Goal: Task Accomplishment & Management: Manage account settings

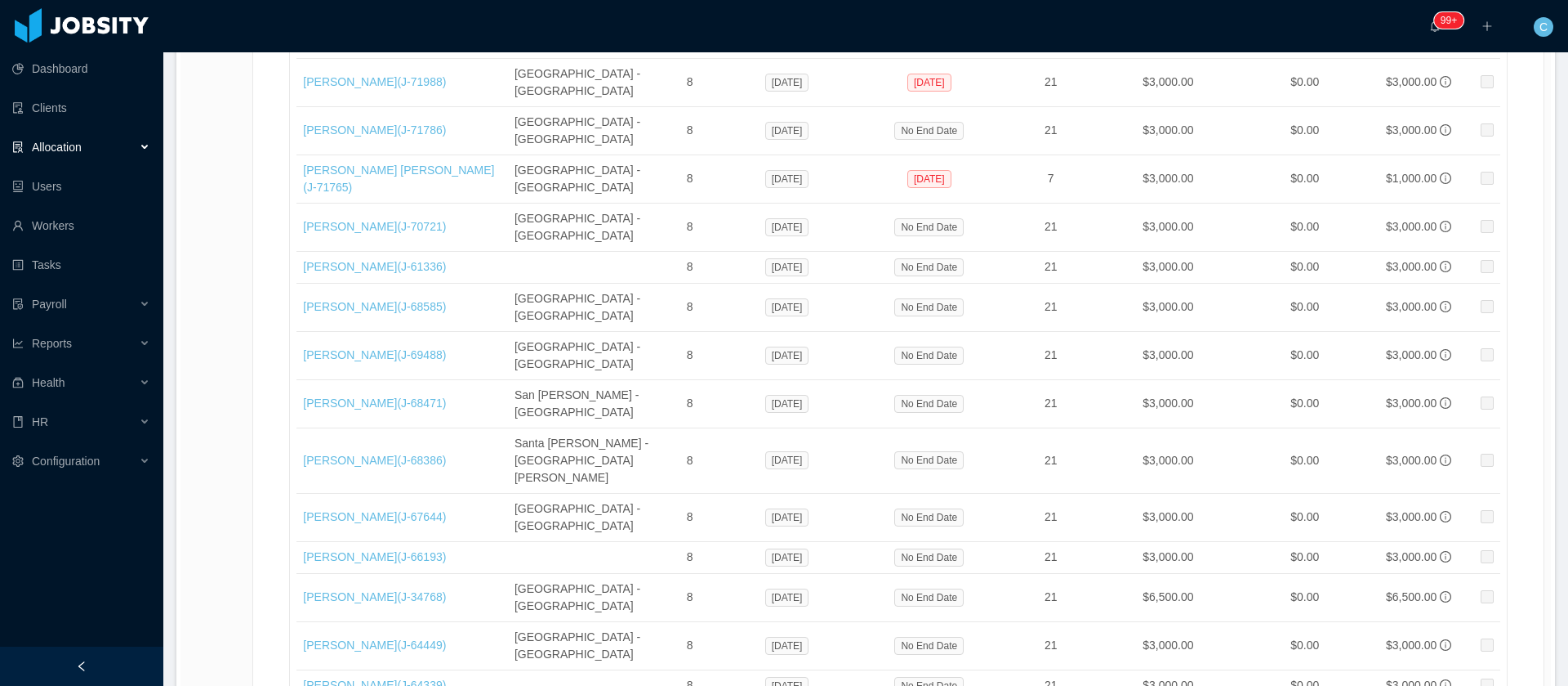
scroll to position [11268, 0]
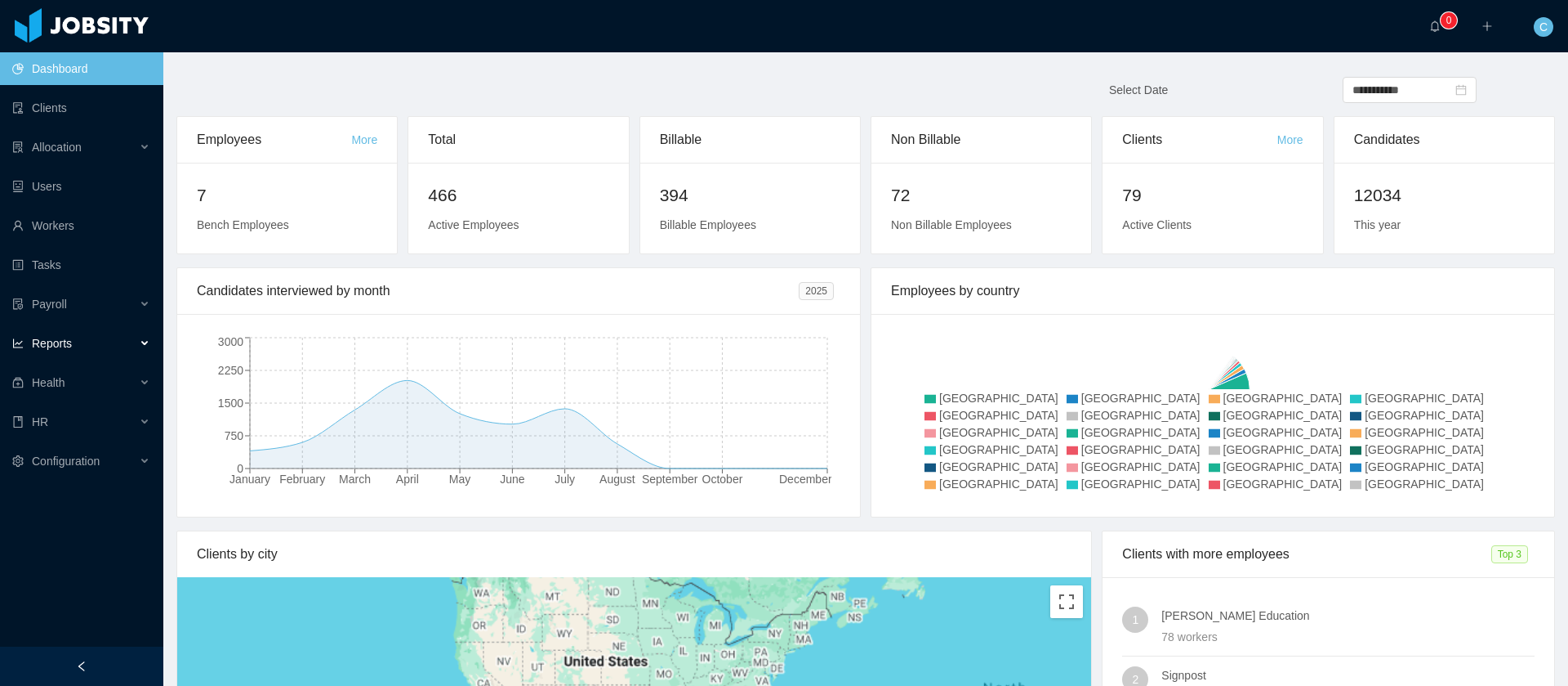
click at [83, 349] on div "Reports" at bounding box center [81, 343] width 164 height 33
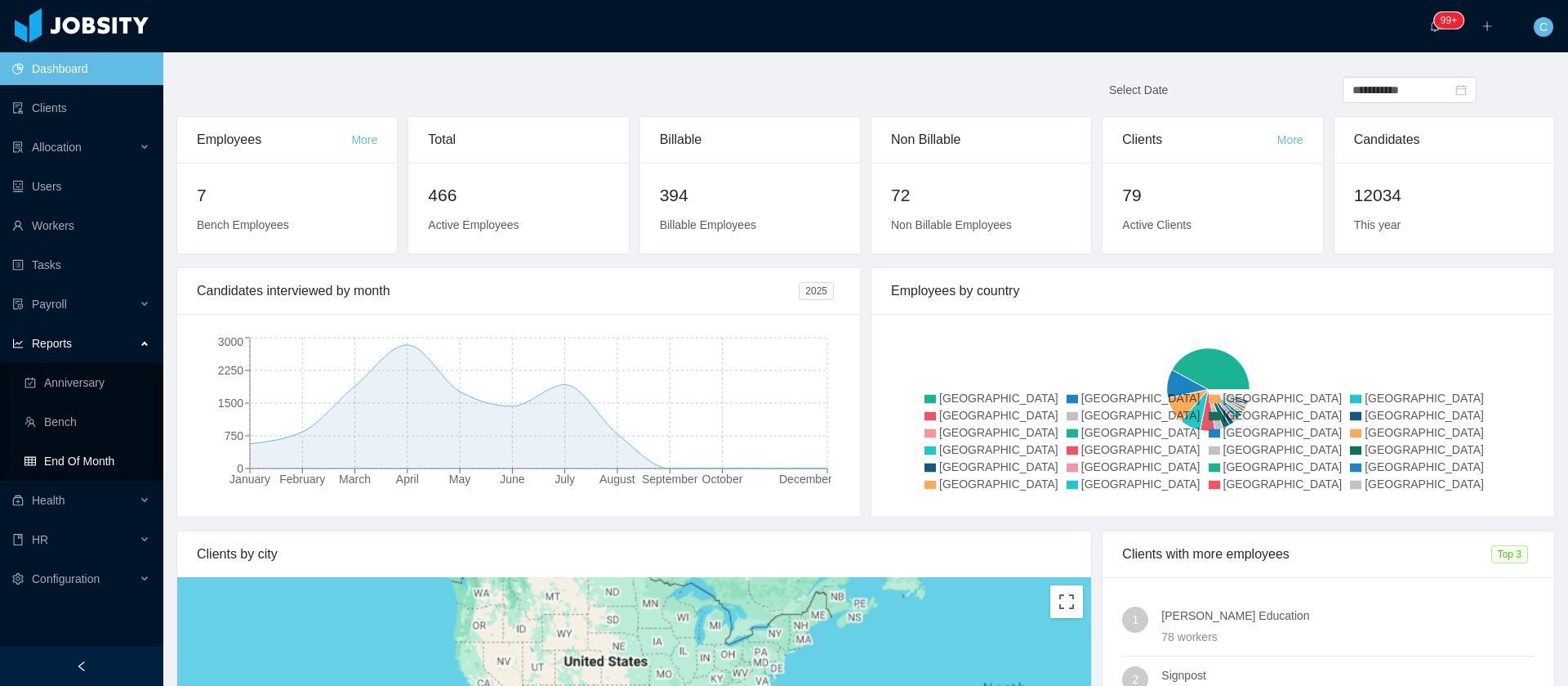
click at [76, 465] on link "End Of Month" at bounding box center [87, 460] width 126 height 33
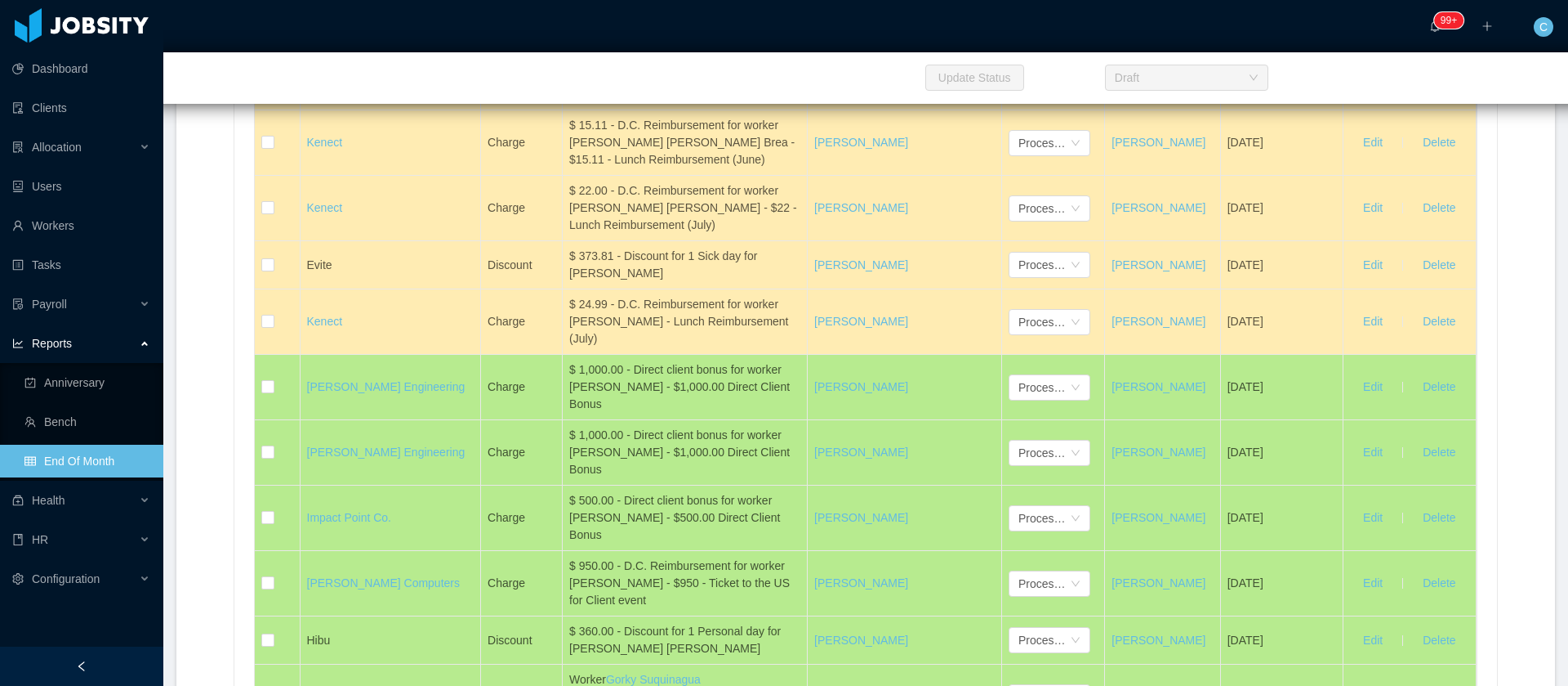
scroll to position [7111, 0]
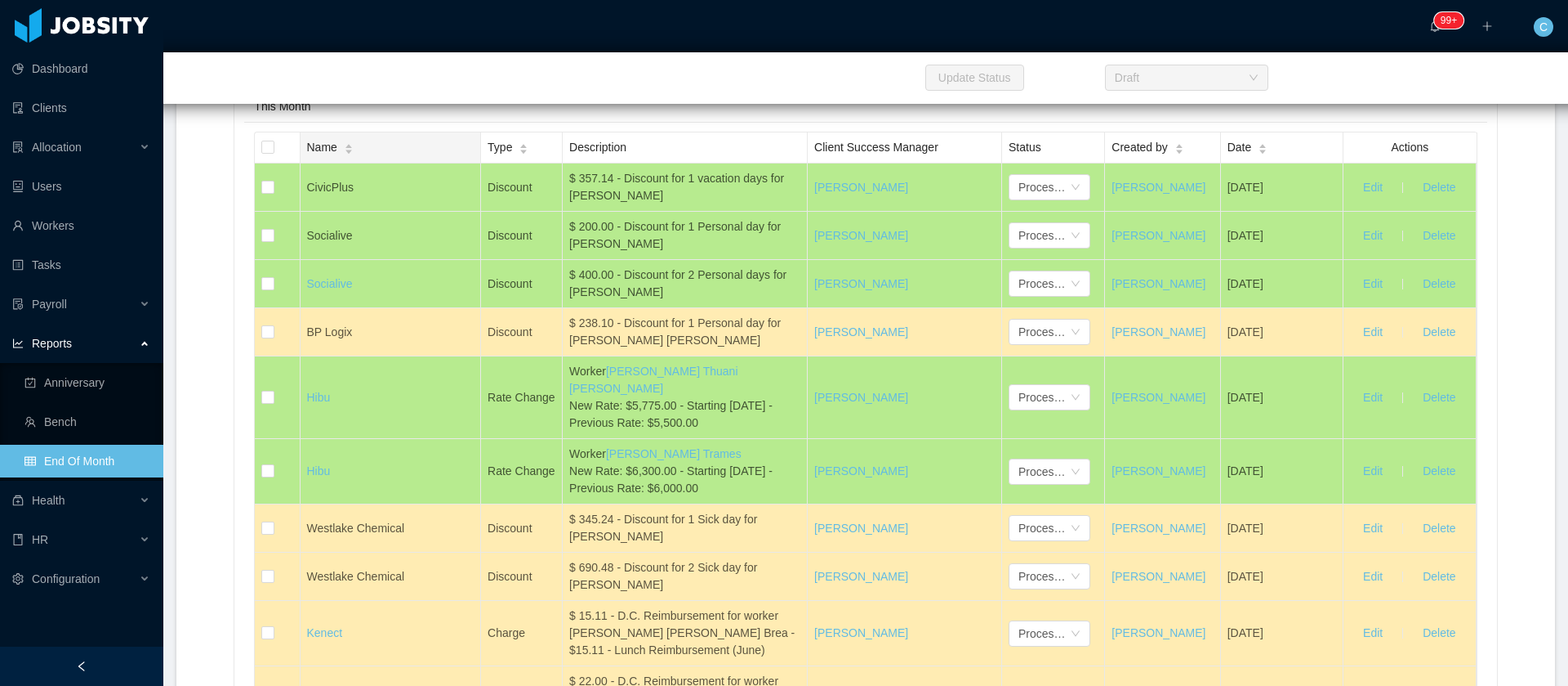
click at [322, 156] on span "Name" at bounding box center [322, 147] width 30 height 17
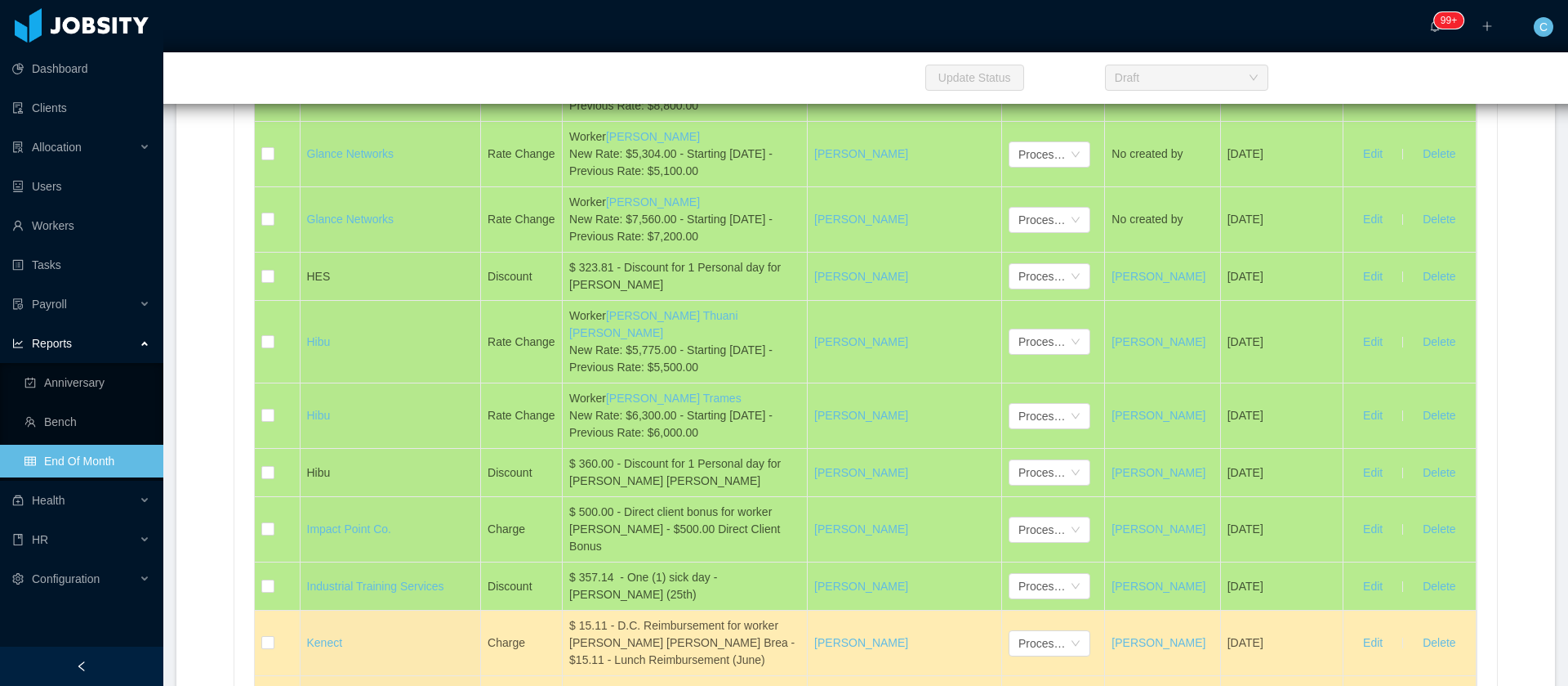
scroll to position [8214, 0]
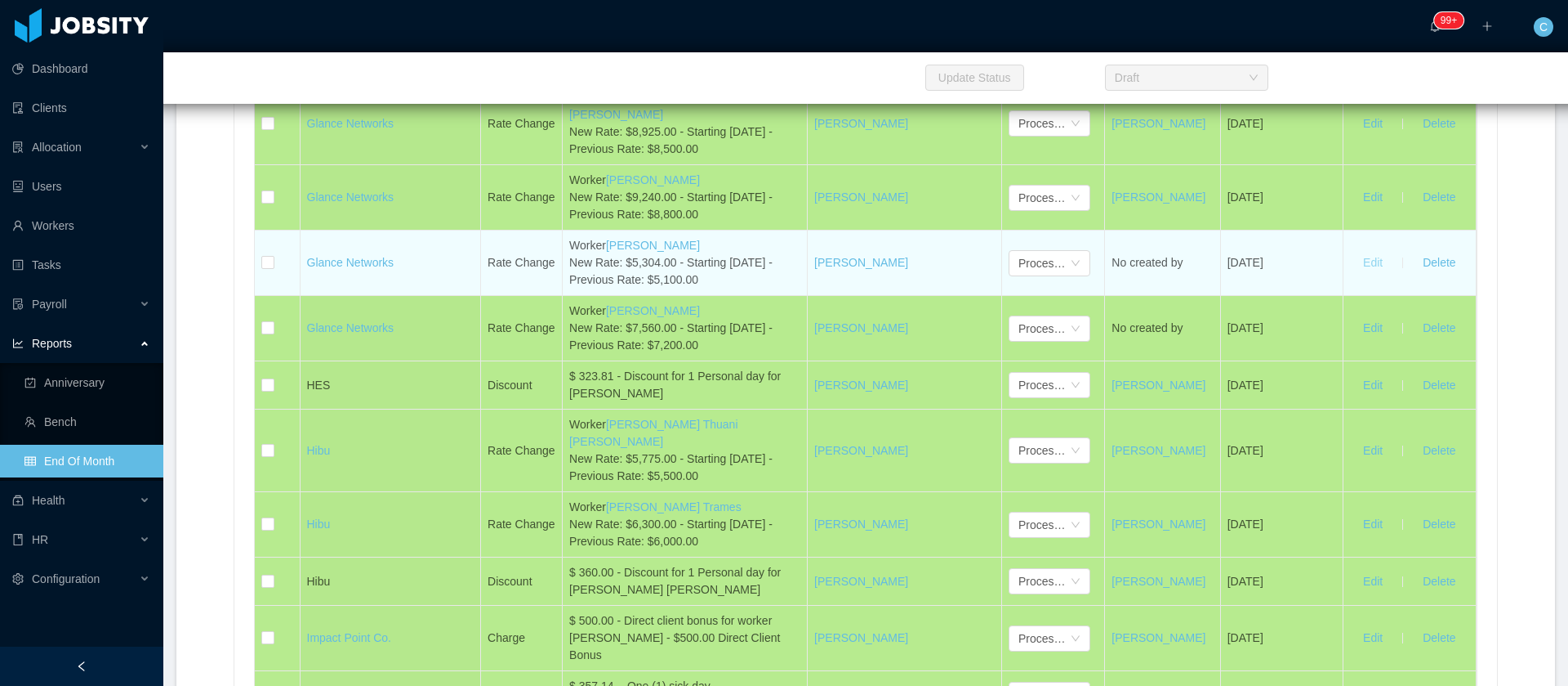
click at [1360, 276] on button "Edit" at bounding box center [1373, 262] width 46 height 26
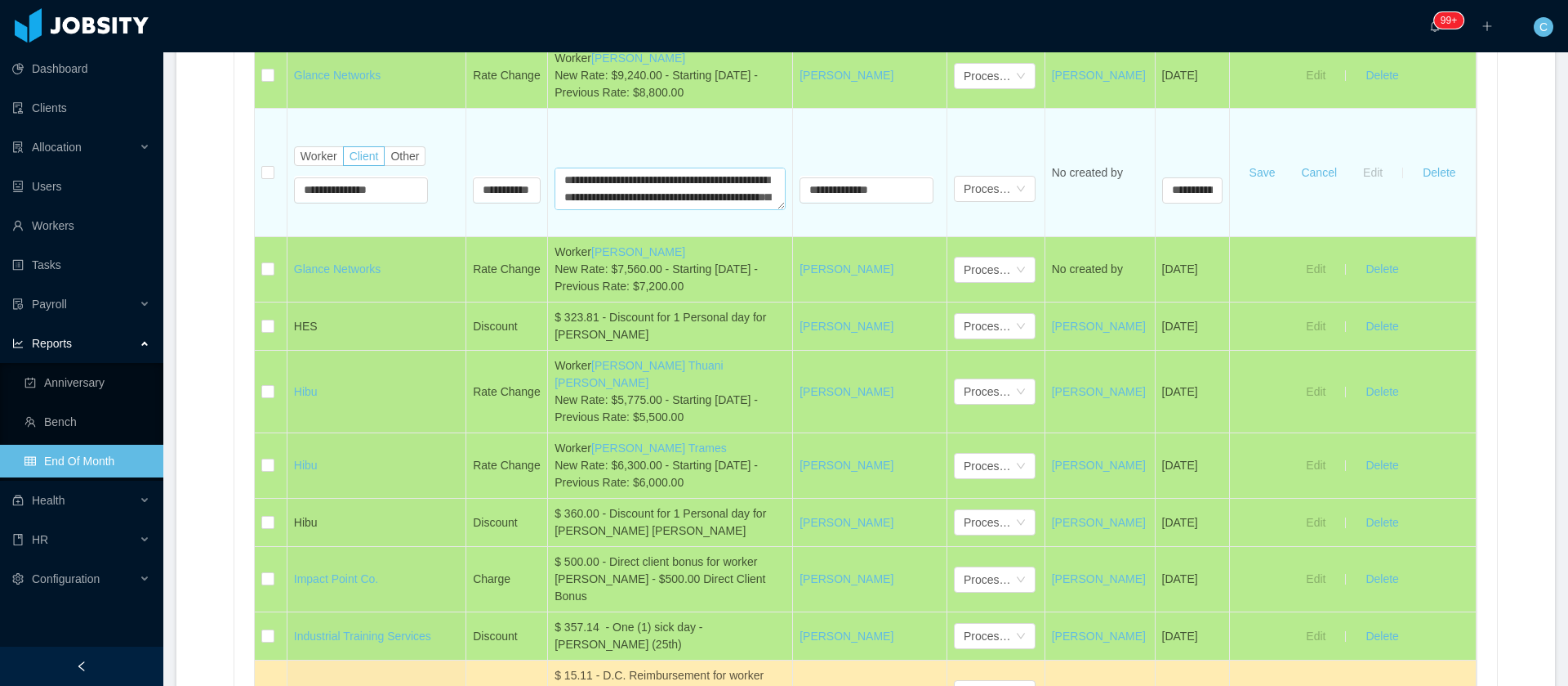
scroll to position [69, 0]
click at [642, 210] on textarea "**********" at bounding box center [670, 188] width 231 height 42
type textarea "**********"
click at [1257, 185] on button "Save" at bounding box center [1263, 172] width 52 height 26
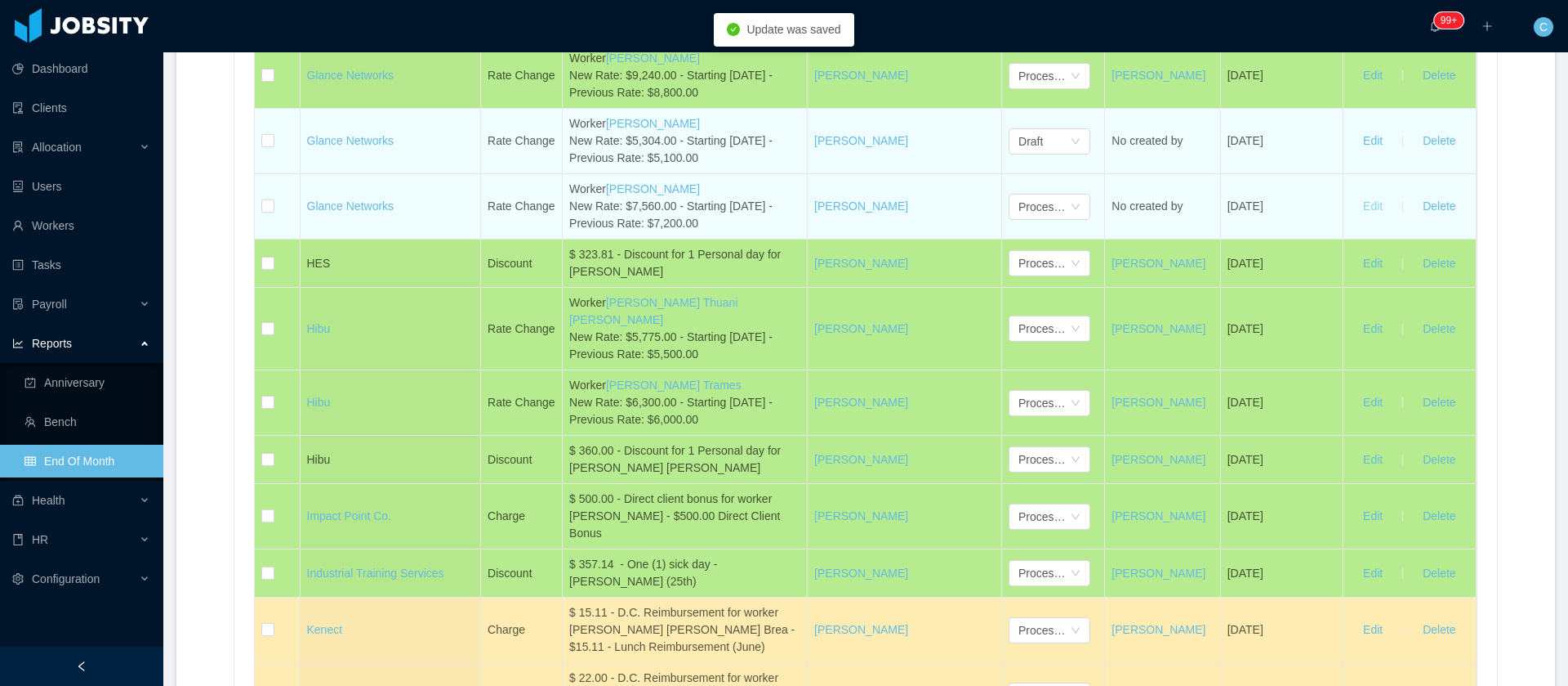
drag, startPoint x: 1354, startPoint y: 319, endPoint x: 1308, endPoint y: 326, distance: 46.5
click at [1354, 220] on button "Edit" at bounding box center [1373, 206] width 46 height 26
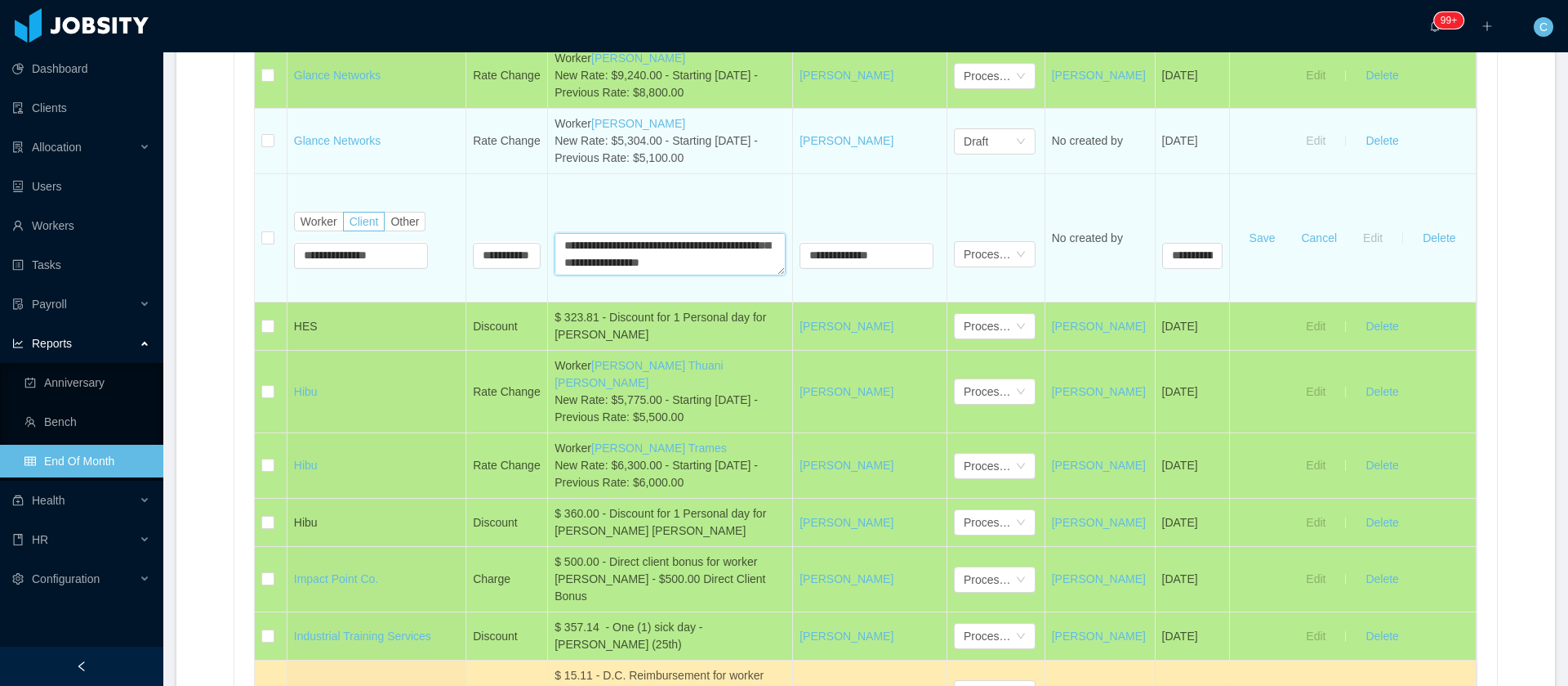
click at [635, 276] on textarea "**********" at bounding box center [670, 253] width 231 height 42
type textarea "**********"
click at [1256, 251] on button "Save" at bounding box center [1263, 237] width 52 height 26
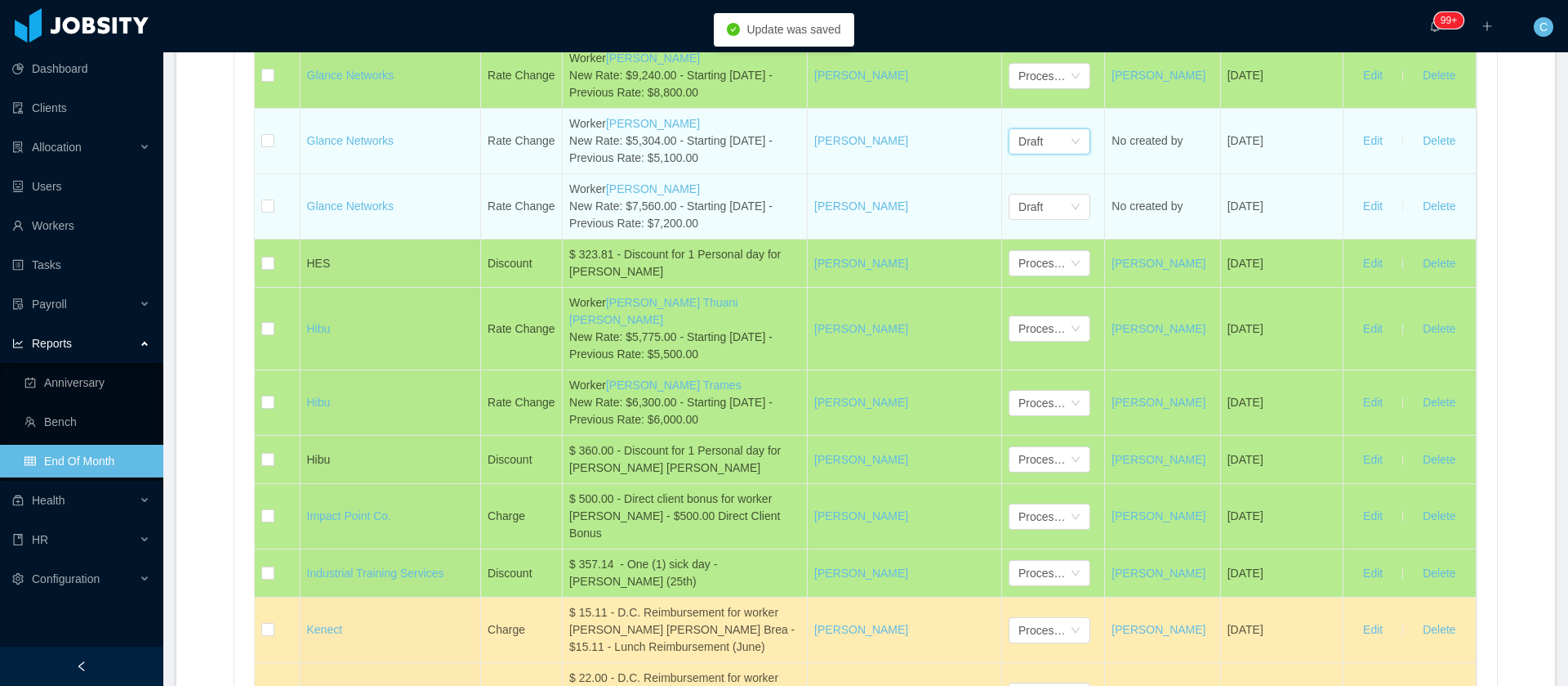
click at [1051, 154] on div "Draft" at bounding box center [1044, 141] width 51 height 24
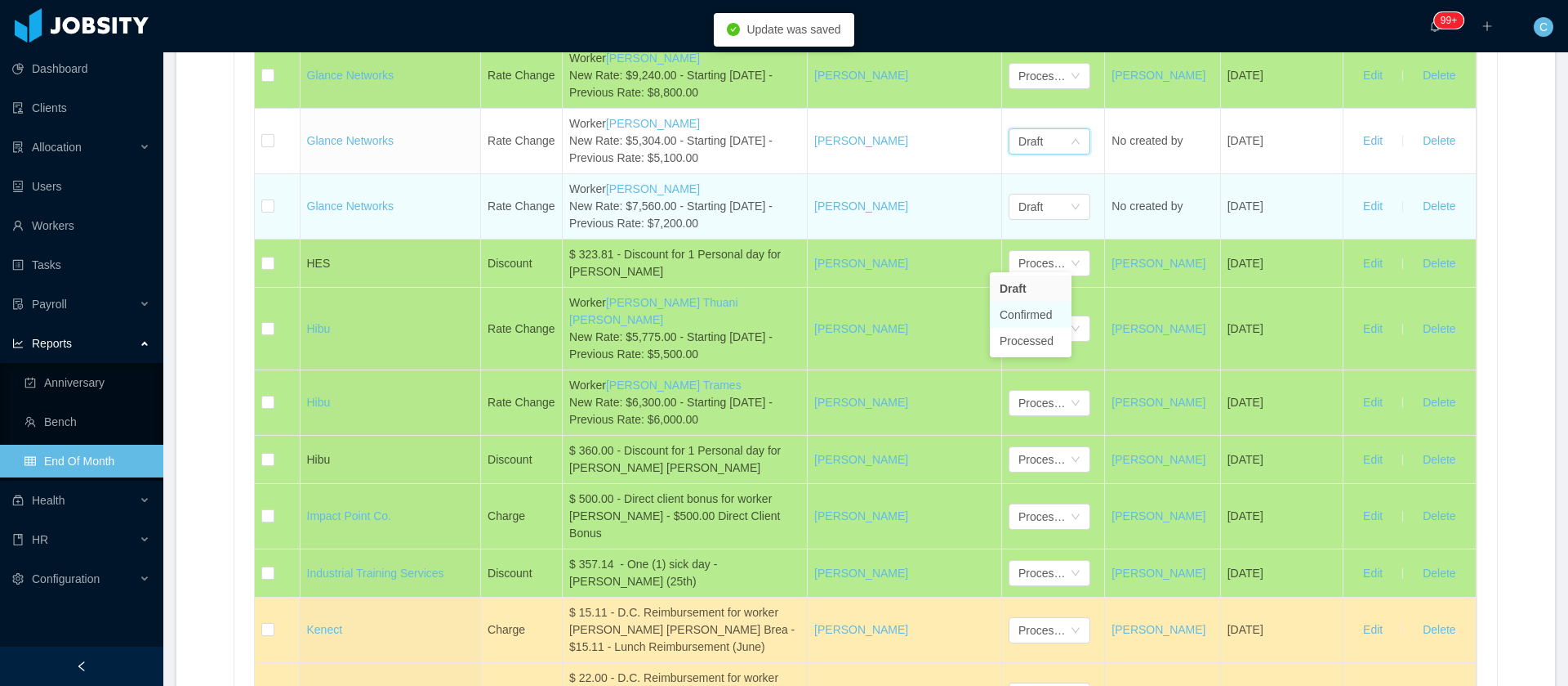
click at [1036, 308] on li "Confirmed" at bounding box center [1030, 314] width 81 height 26
click at [1071, 211] on icon "icon: down" at bounding box center [1076, 206] width 10 height 10
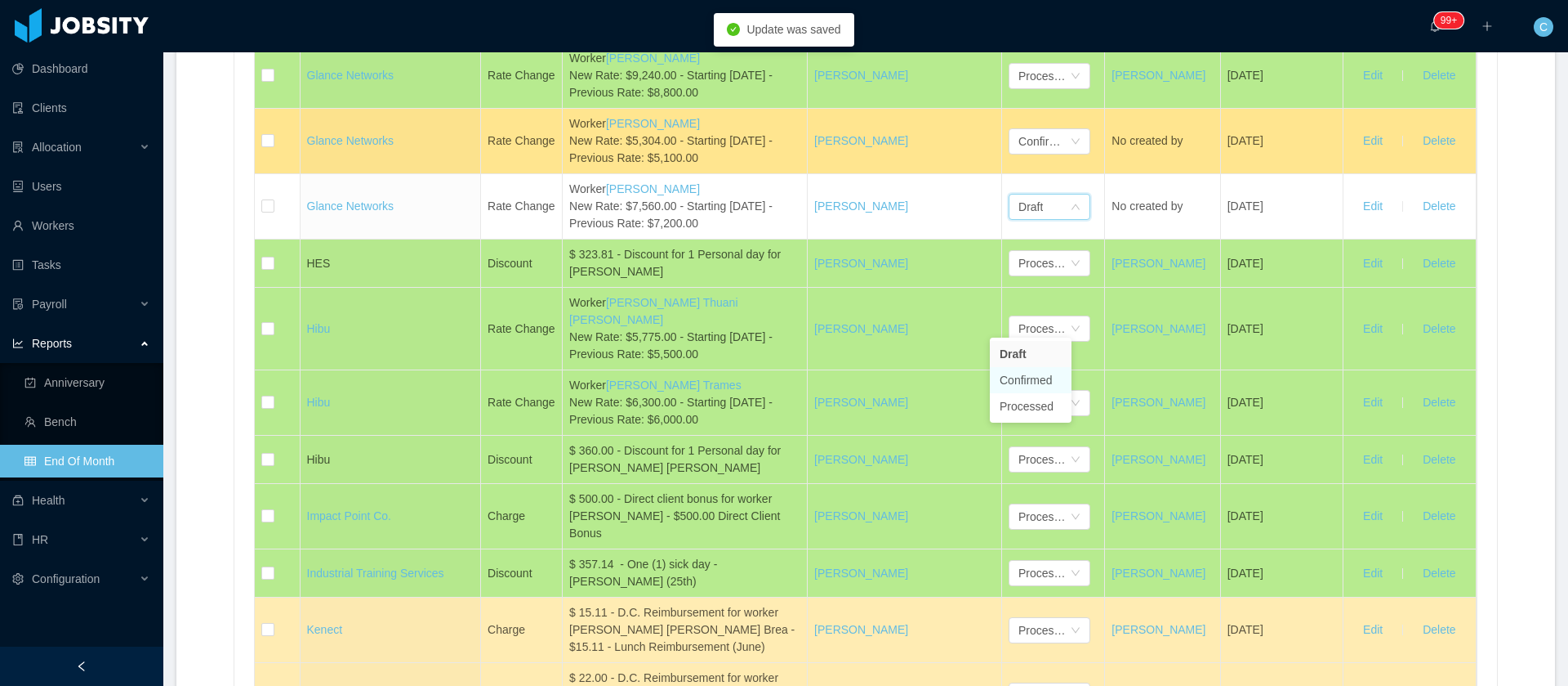
click at [1035, 384] on li "Confirmed" at bounding box center [1030, 380] width 81 height 26
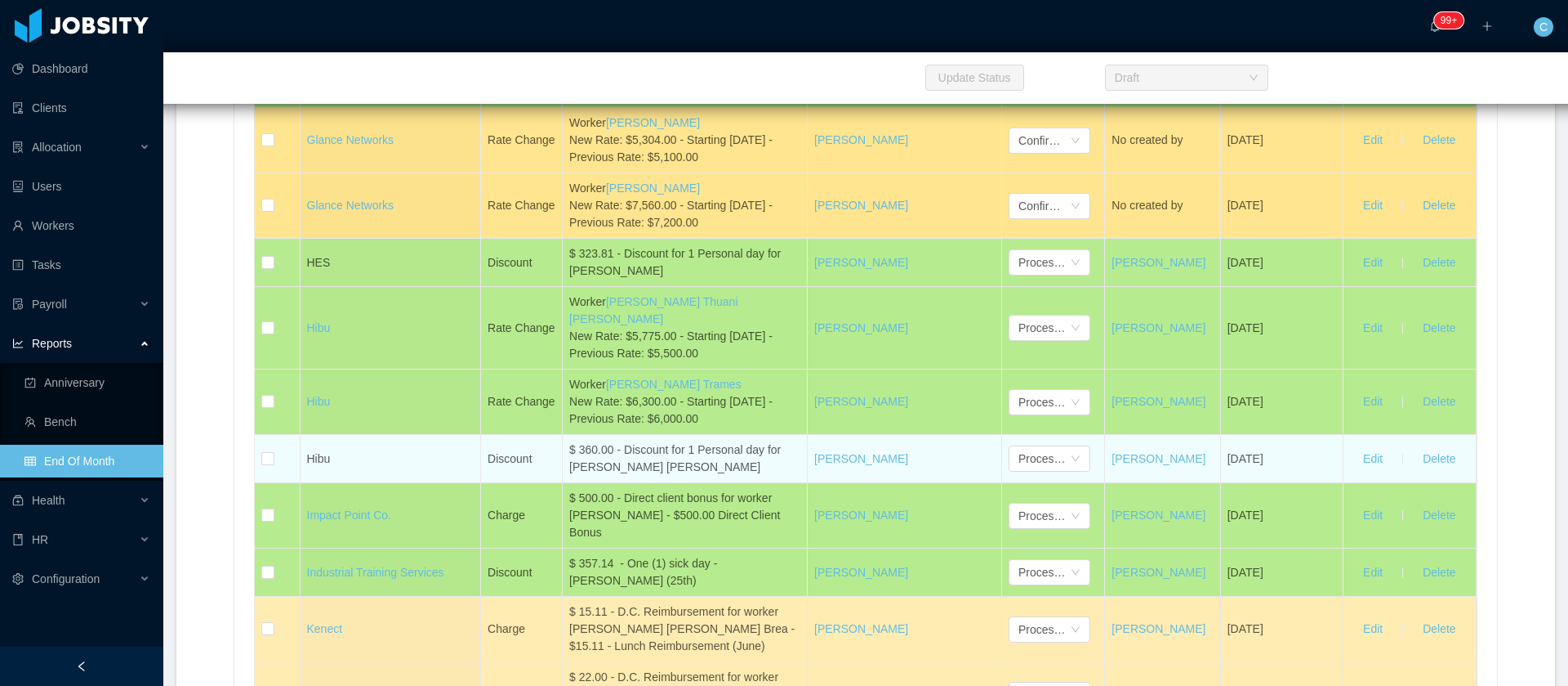
scroll to position [8214, 0]
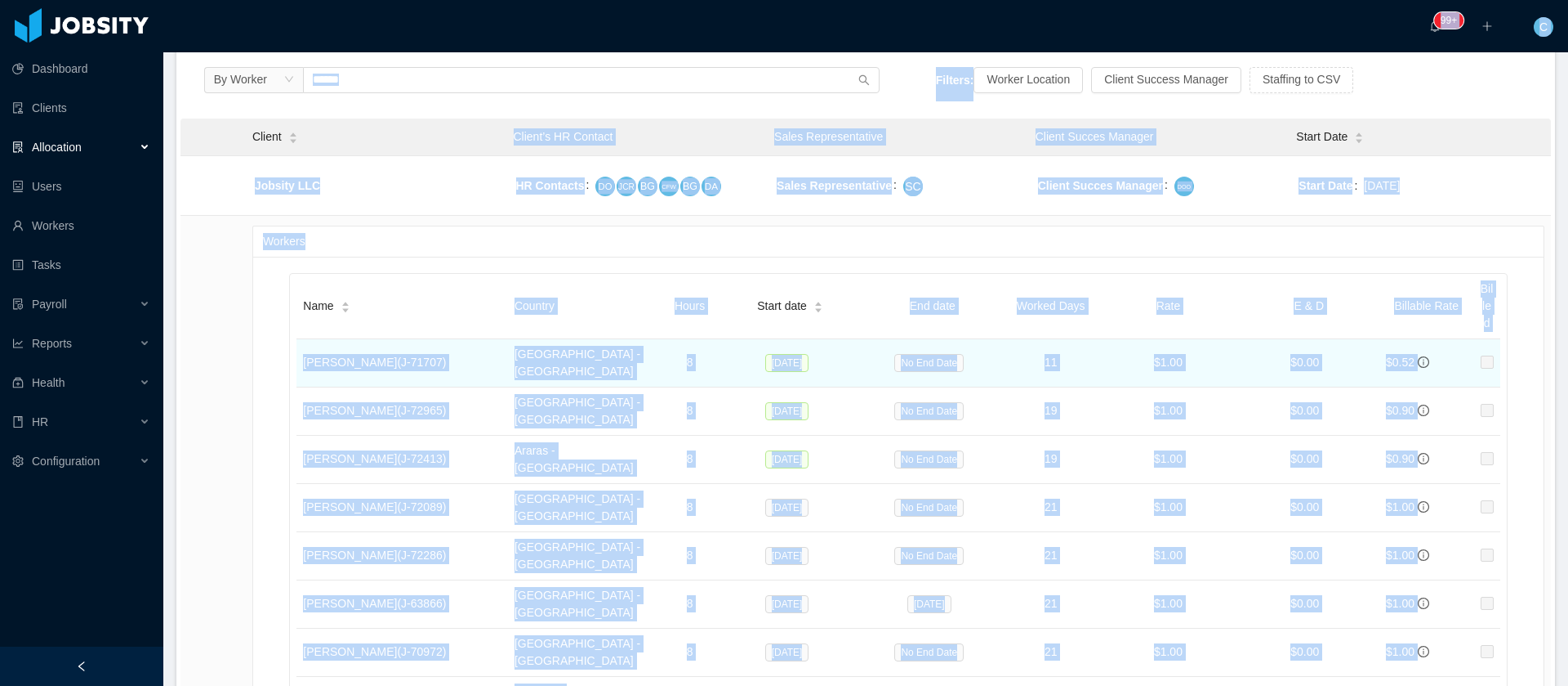
scroll to position [285, 0]
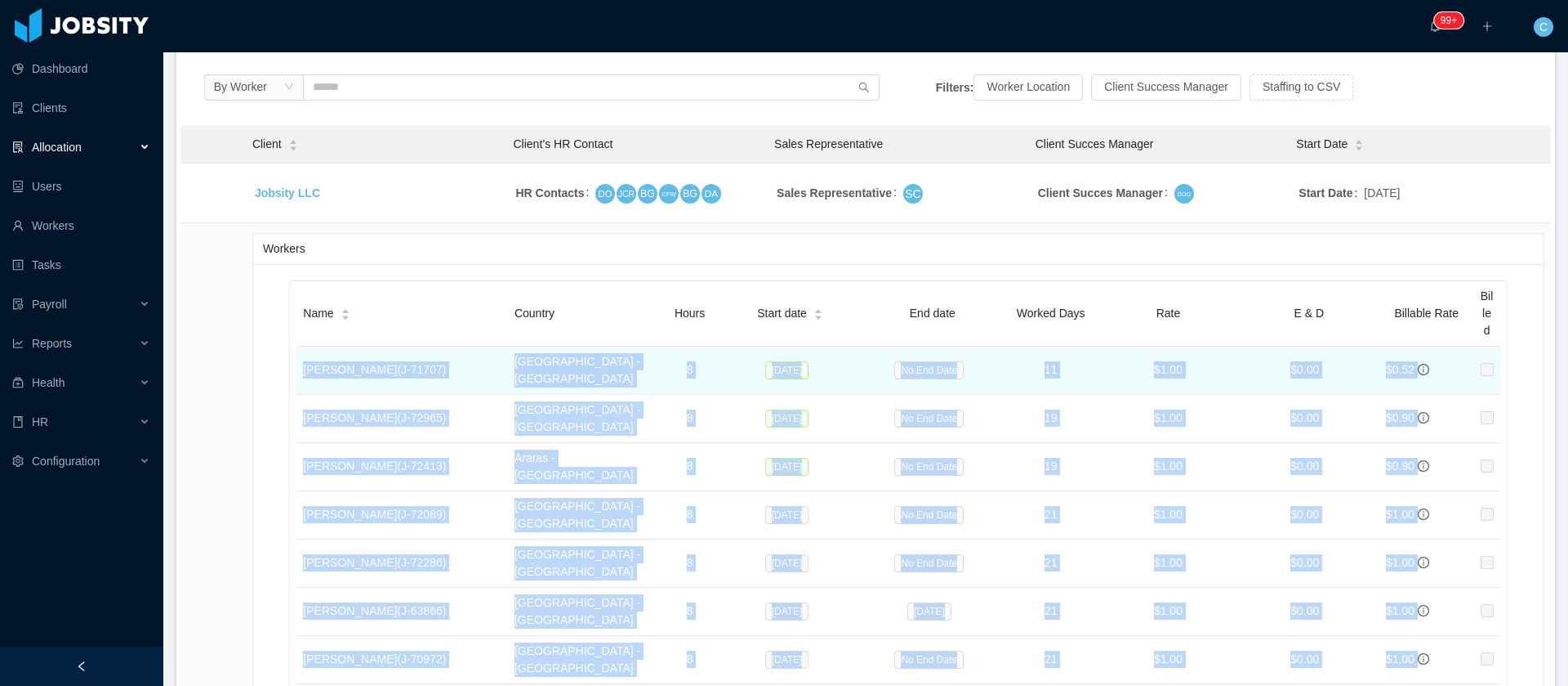
drag, startPoint x: 603, startPoint y: 358, endPoint x: 301, endPoint y: 367, distance: 302.1
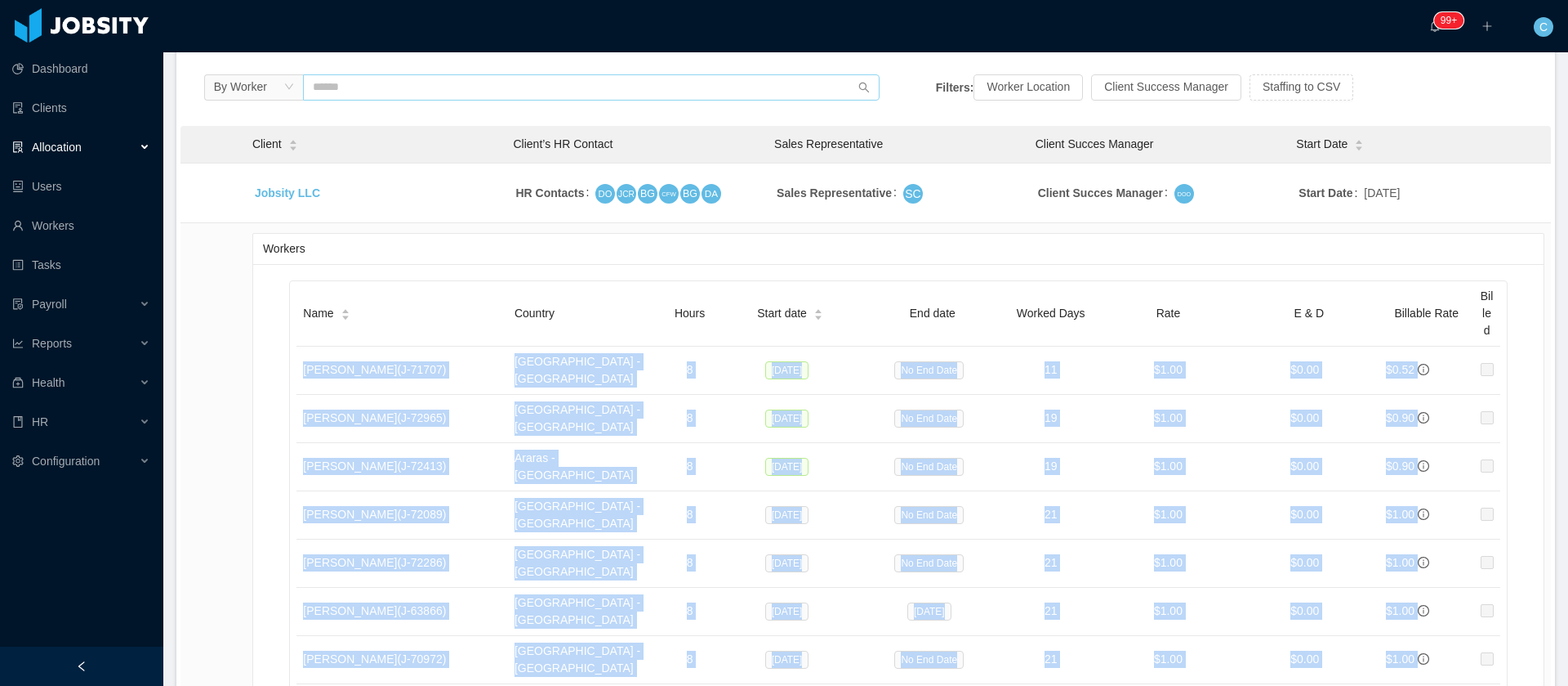
copy tbody "Loremi Dolo (S- 15741 ) Ametco - Adipisci 6 Eli 29, 7868 Se Doe Temp 90 $3.83 $…"
